Goal: Information Seeking & Learning: Learn about a topic

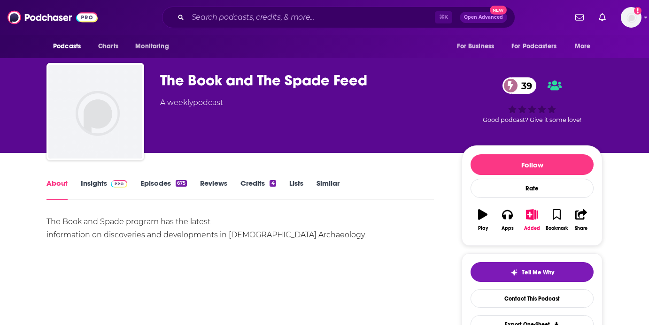
click at [107, 182] on span at bounding box center [117, 183] width 20 height 9
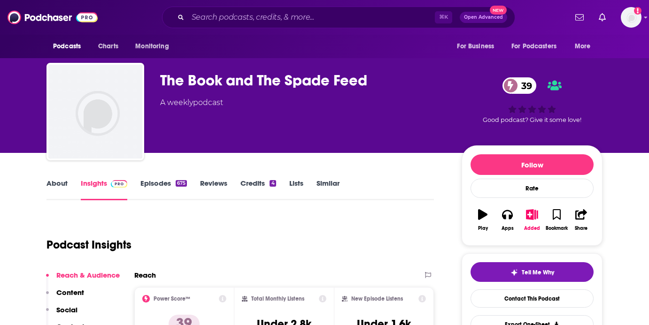
click at [168, 181] on link "Episodes 675" at bounding box center [163, 190] width 46 height 22
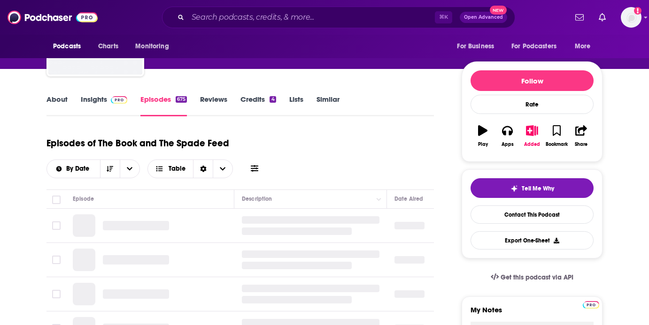
scroll to position [111, 0]
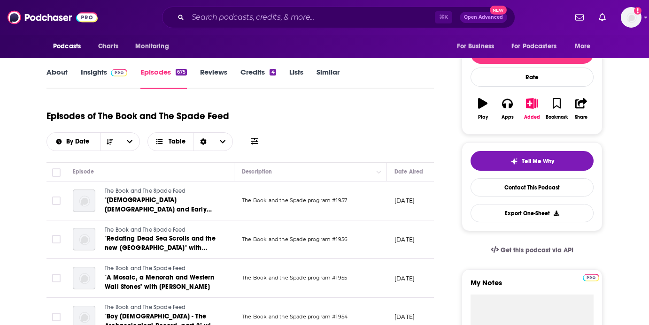
click at [293, 279] on span "The Book and the Spade program #1955" at bounding box center [294, 278] width 105 height 7
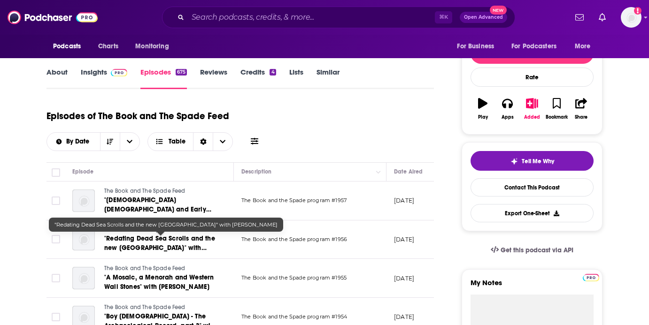
click at [169, 253] on link ""Redating Dead Sea Scrolls and the new Ashdood National Park" with Clyde Billin…" at bounding box center [160, 243] width 113 height 19
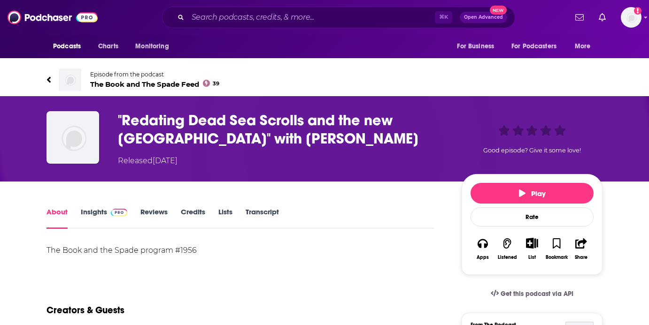
click at [199, 215] on link "Credits" at bounding box center [193, 218] width 24 height 22
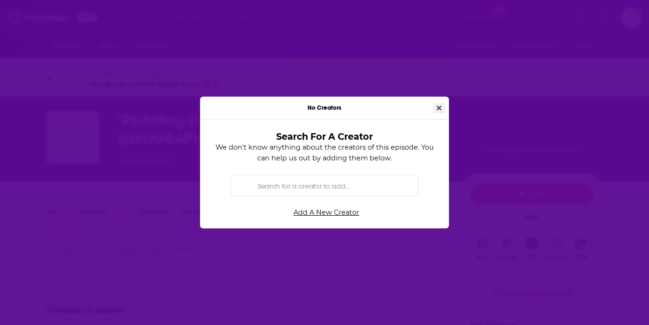
click at [440, 108] on icon "Close" at bounding box center [438, 108] width 5 height 7
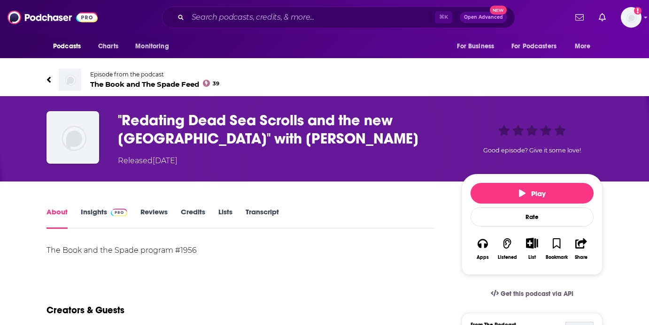
click at [159, 208] on link "Reviews" at bounding box center [153, 218] width 27 height 22
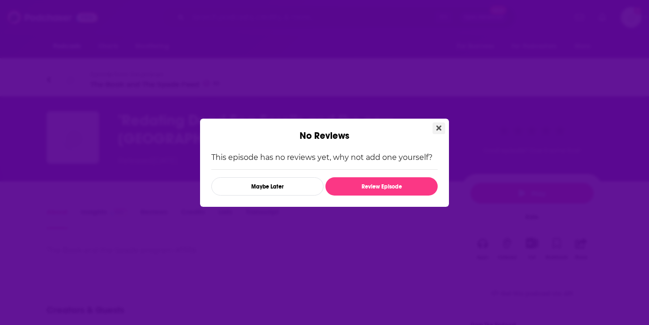
click at [435, 126] on button "Close" at bounding box center [438, 128] width 13 height 12
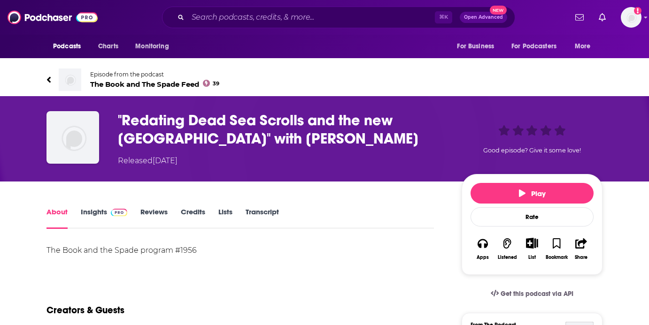
click at [113, 215] on img at bounding box center [119, 213] width 16 height 8
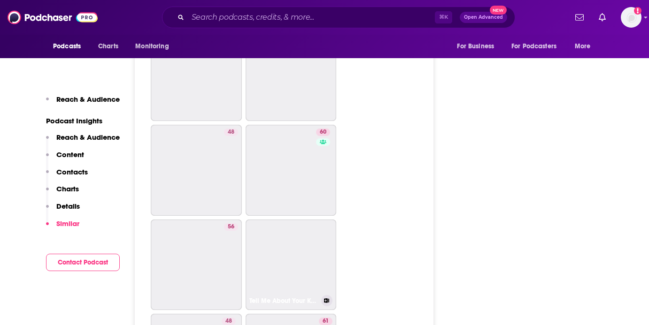
scroll to position [1745, 0]
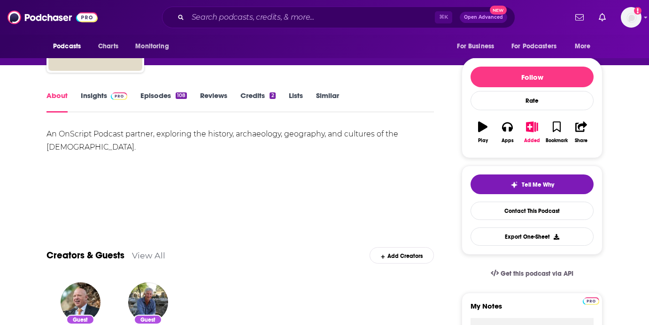
scroll to position [69, 0]
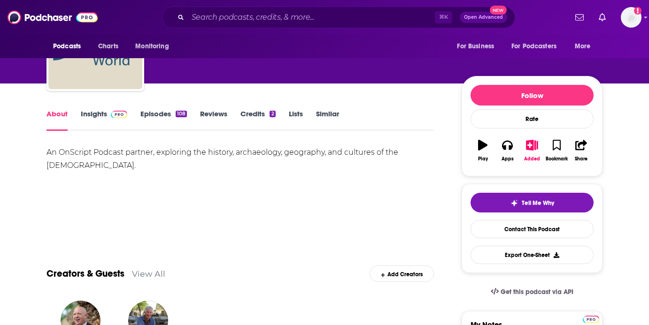
click at [152, 118] on link "Episodes 108" at bounding box center [163, 120] width 46 height 22
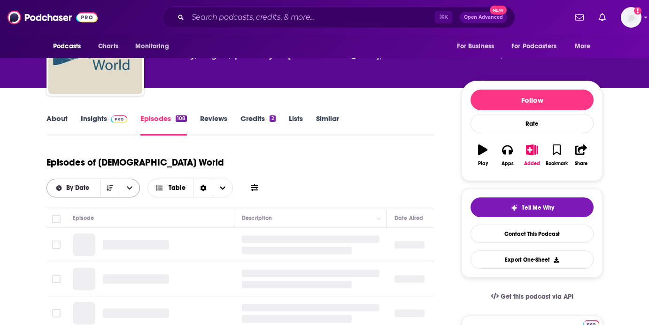
scroll to position [69, 0]
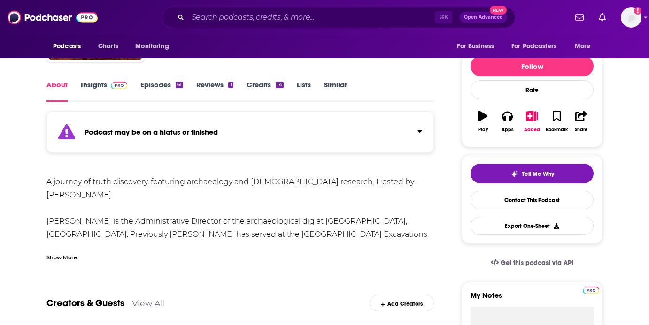
scroll to position [101, 0]
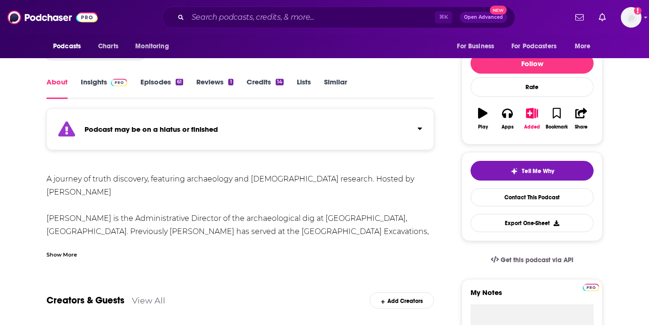
click at [114, 82] on img at bounding box center [119, 83] width 16 height 8
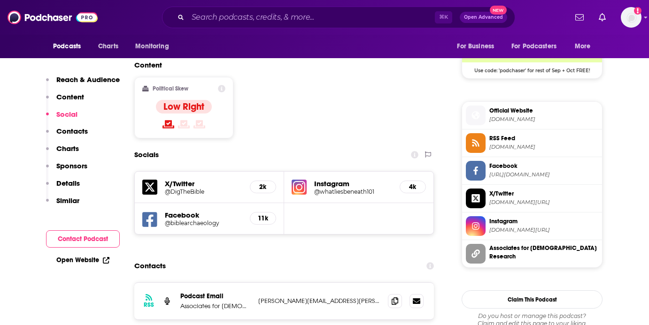
scroll to position [783, 0]
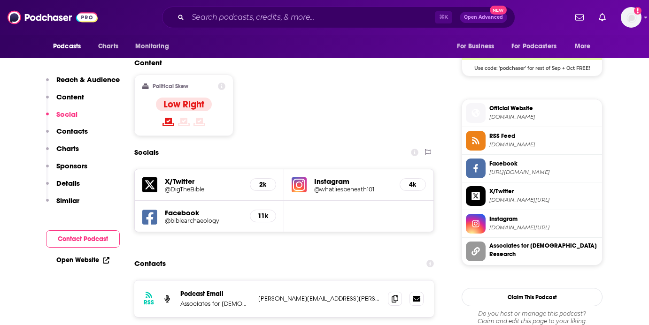
click at [497, 176] on span "https://www.facebook.com/biblearchaeology" at bounding box center [543, 172] width 109 height 7
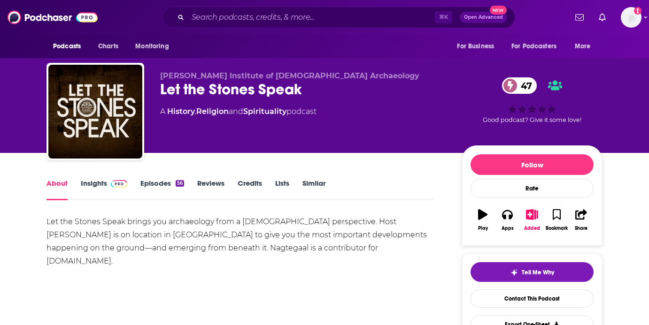
click at [104, 187] on link "Insights" at bounding box center [104, 190] width 46 height 22
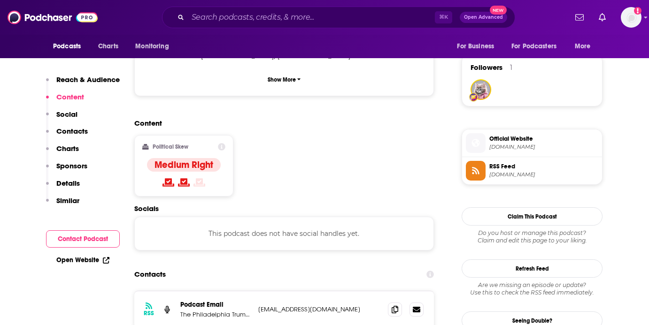
scroll to position [666, 0]
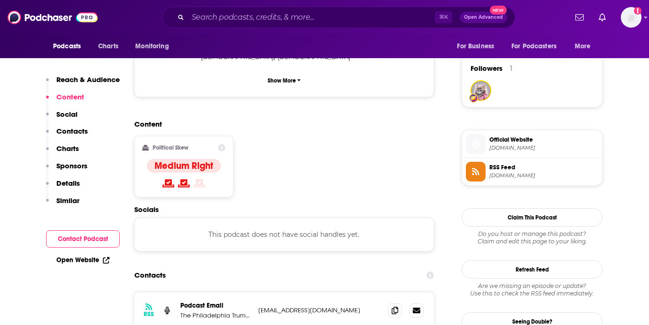
click at [498, 148] on span "[DOMAIN_NAME]" at bounding box center [543, 148] width 109 height 7
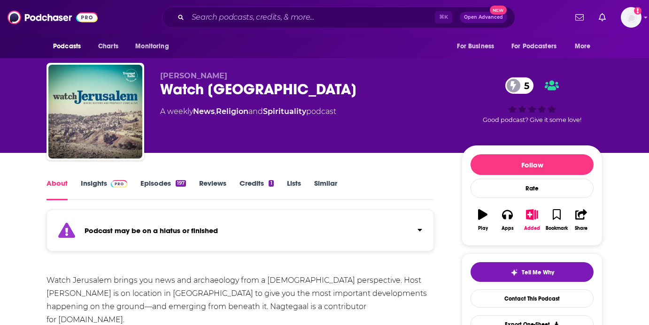
click at [147, 194] on link "Episodes 197" at bounding box center [163, 190] width 46 height 22
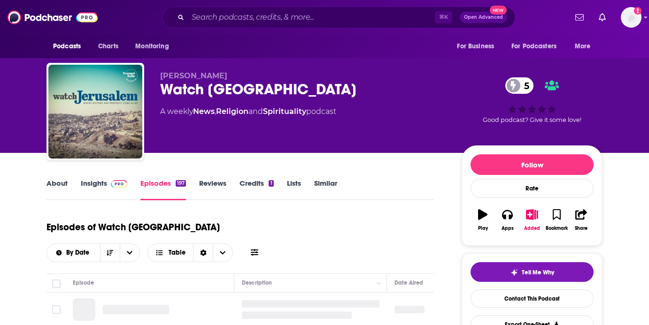
click at [156, 187] on link "Episodes 197" at bounding box center [163, 190] width 46 height 22
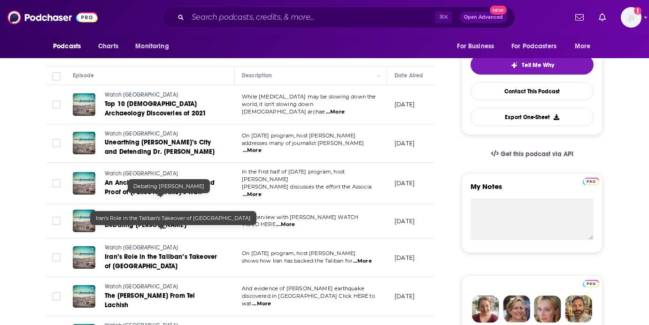
scroll to position [75, 0]
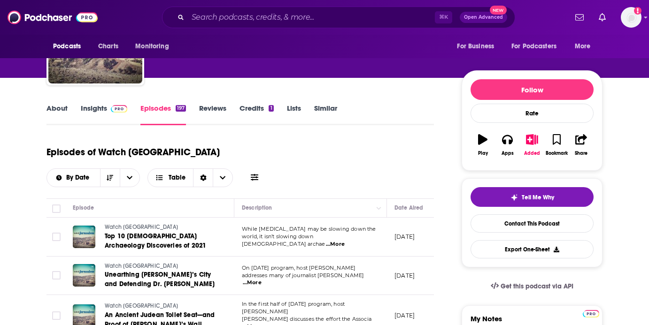
click at [111, 109] on img at bounding box center [119, 109] width 16 height 8
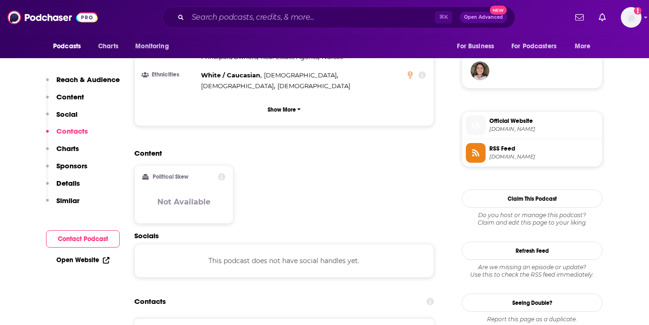
scroll to position [684, 0]
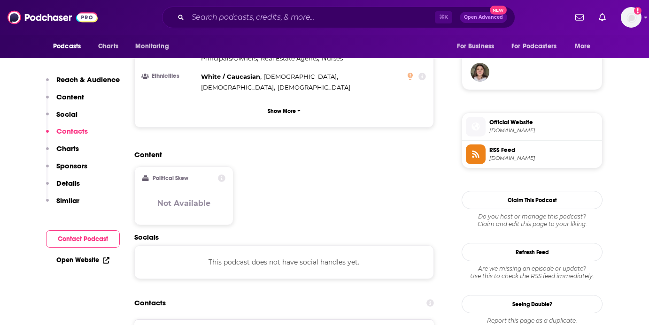
click at [497, 134] on span "[DOMAIN_NAME]" at bounding box center [543, 130] width 109 height 7
